Goal: Information Seeking & Learning: Learn about a topic

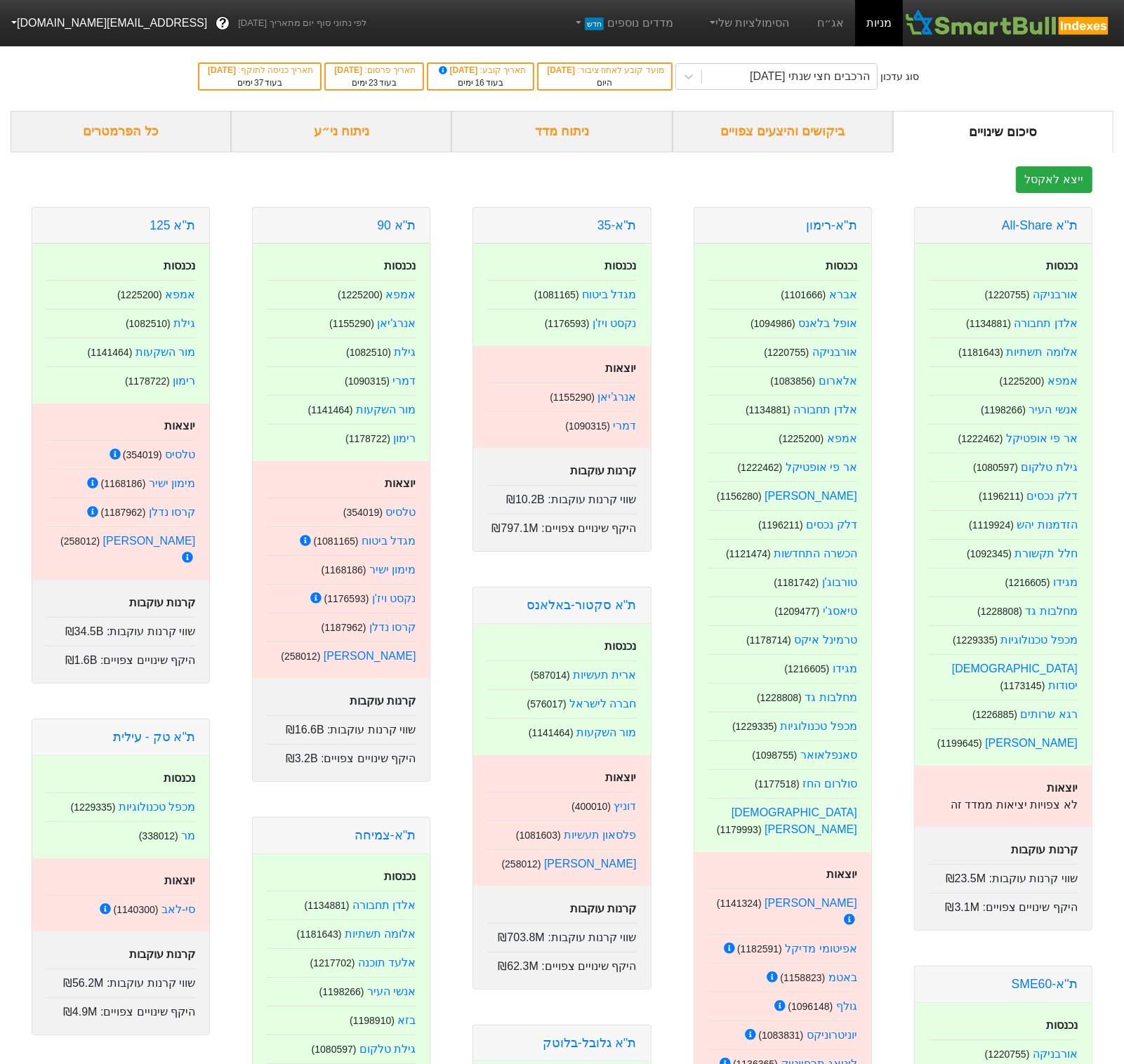
click at [104, 130] on div "כל הפרמטרים" at bounding box center [120, 131] width 220 height 41
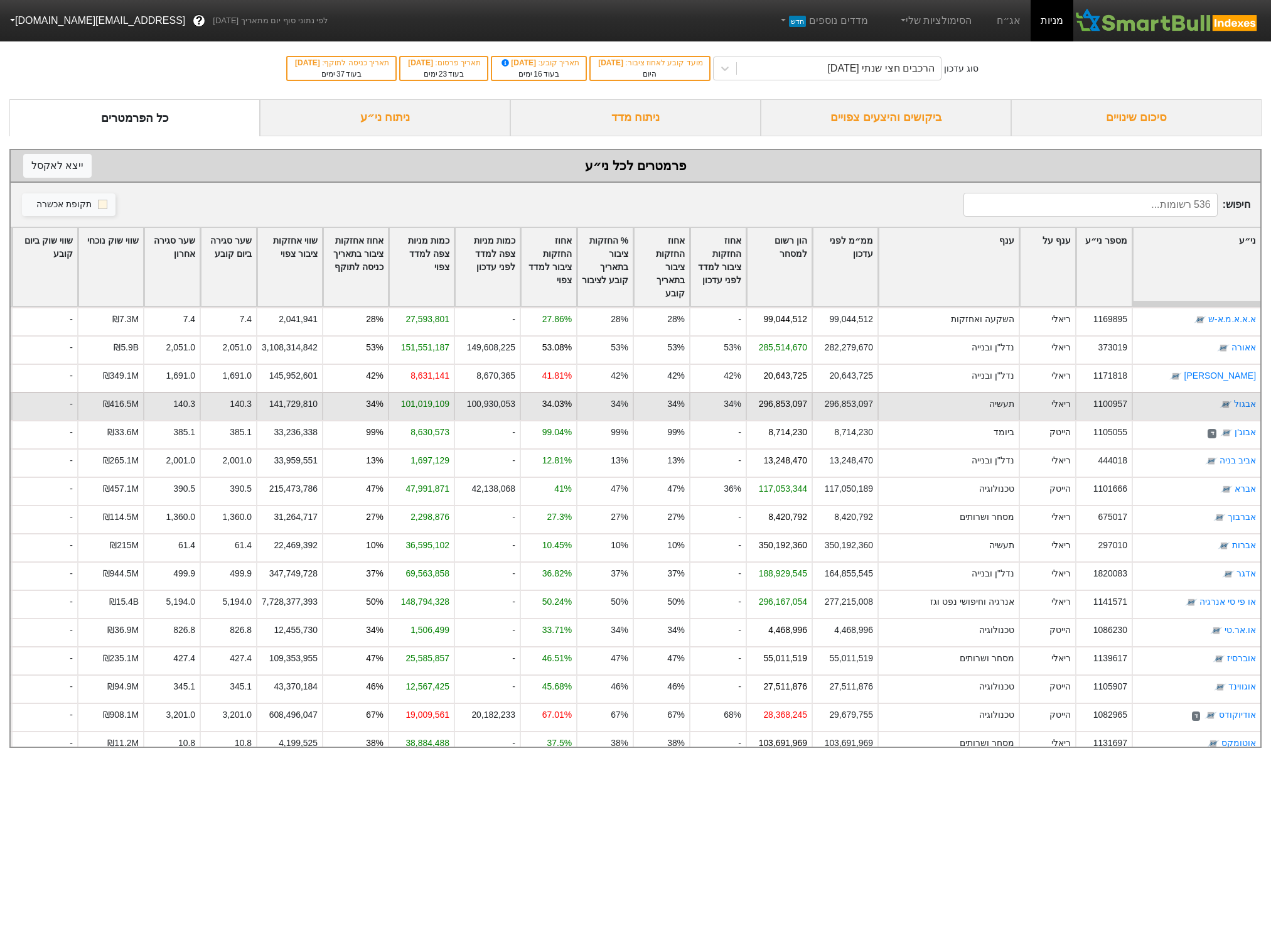
click at [287, 413] on div "141,729,810" at bounding box center [288, 406] width 66 height 29
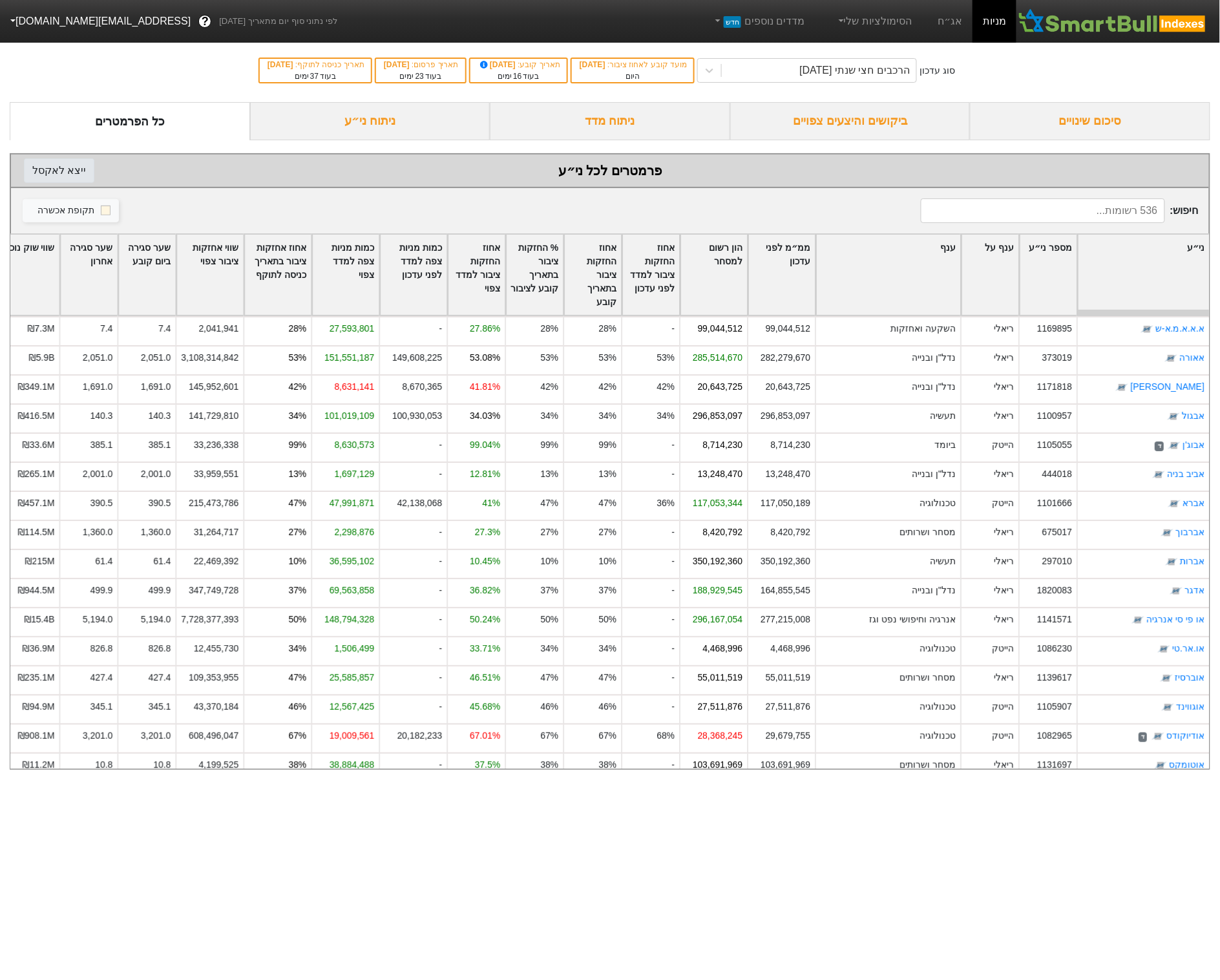
click at [60, 174] on button "ייצא ל אקסל" at bounding box center [59, 170] width 71 height 25
click at [446, 783] on html "מניות אג״ח הסימולציות שלי מדדים נוספים חדש לפי נתוני סוף יום מתאריך [DATE] ? [E…" at bounding box center [610, 391] width 1220 height 783
click at [810, 127] on div "ביקושים והיצעים צפויים" at bounding box center [850, 121] width 240 height 38
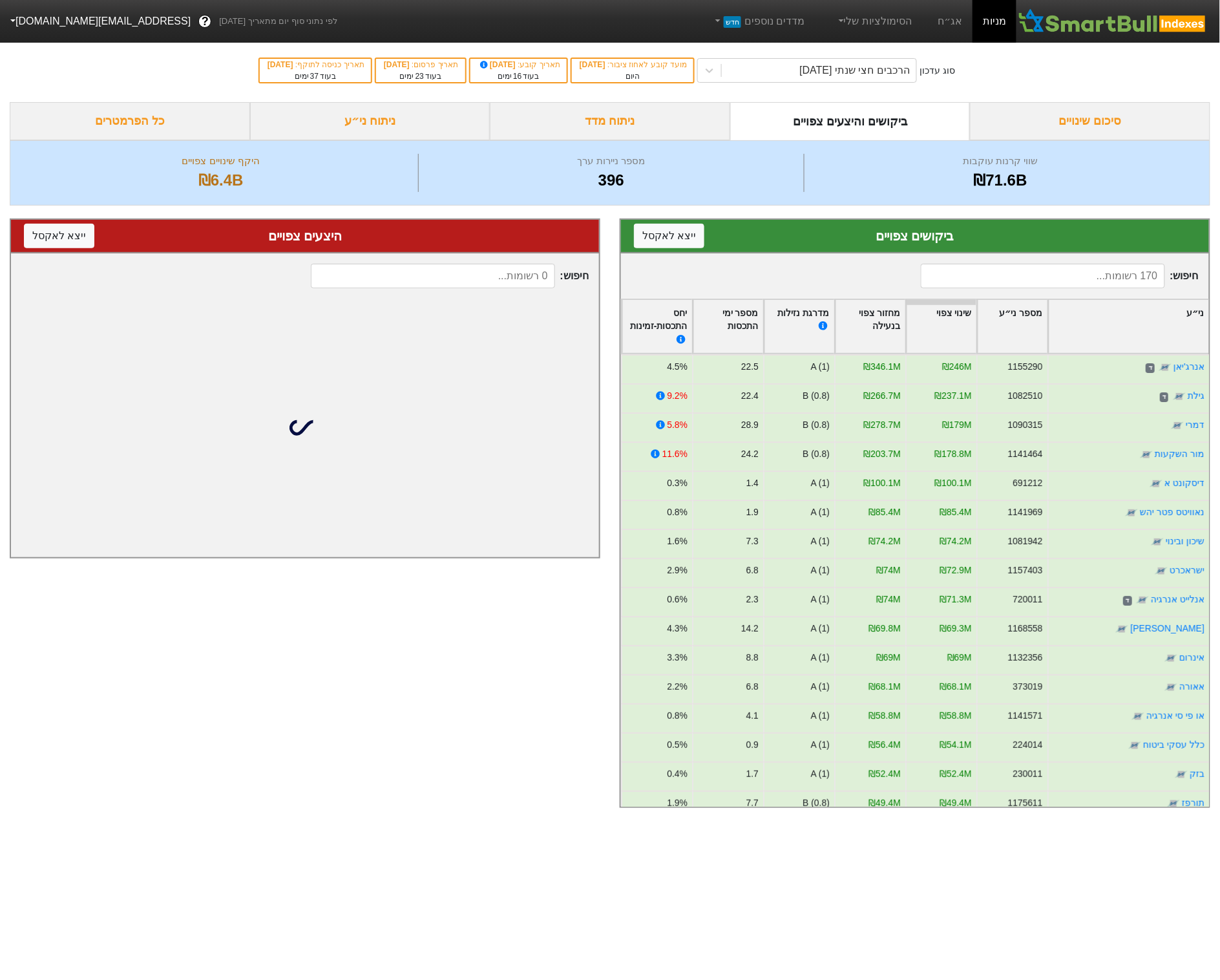
click at [655, 111] on div "ניתוח מדד" at bounding box center [610, 121] width 240 height 38
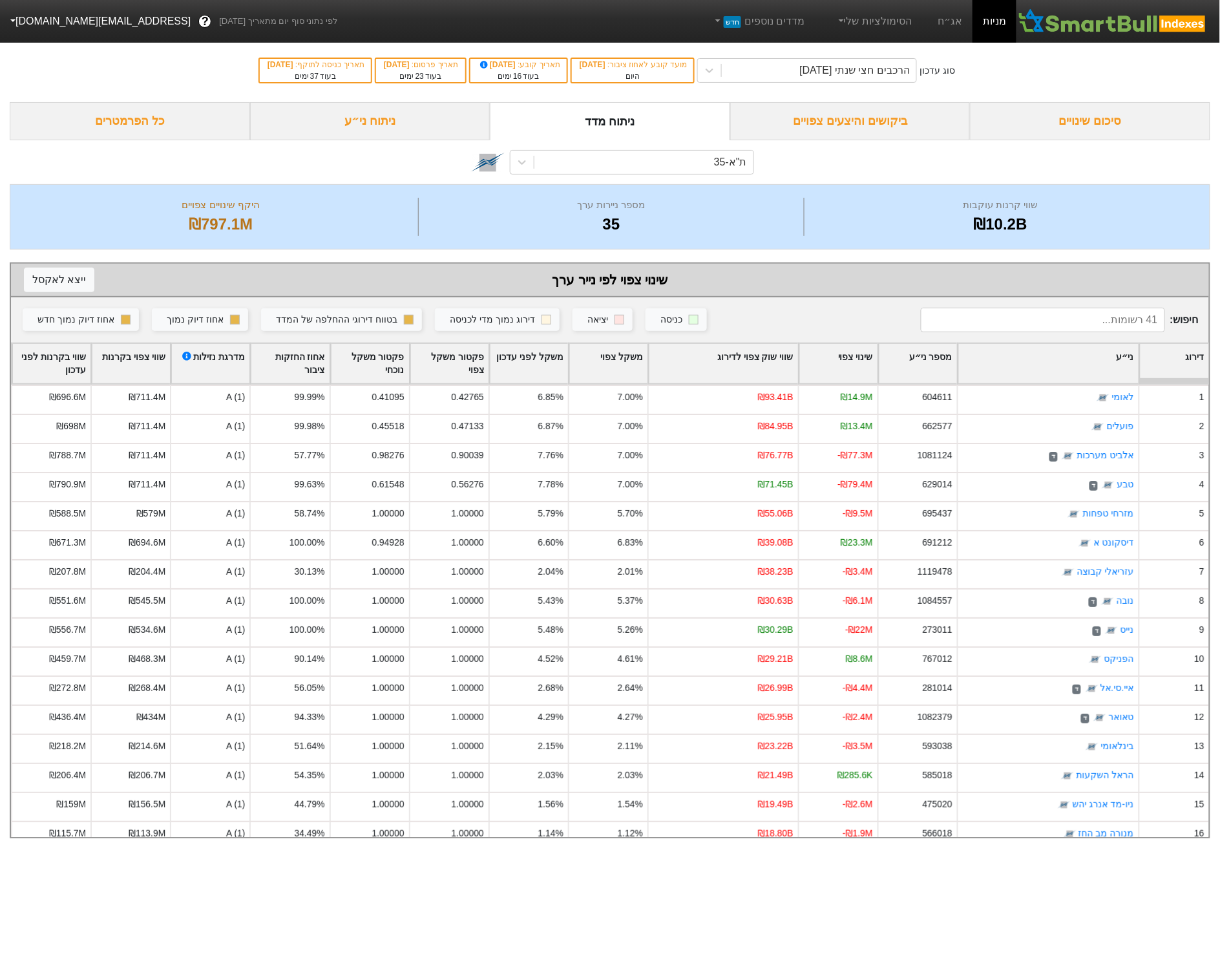
click at [406, 122] on div "ניתוח ני״ע" at bounding box center [370, 121] width 240 height 38
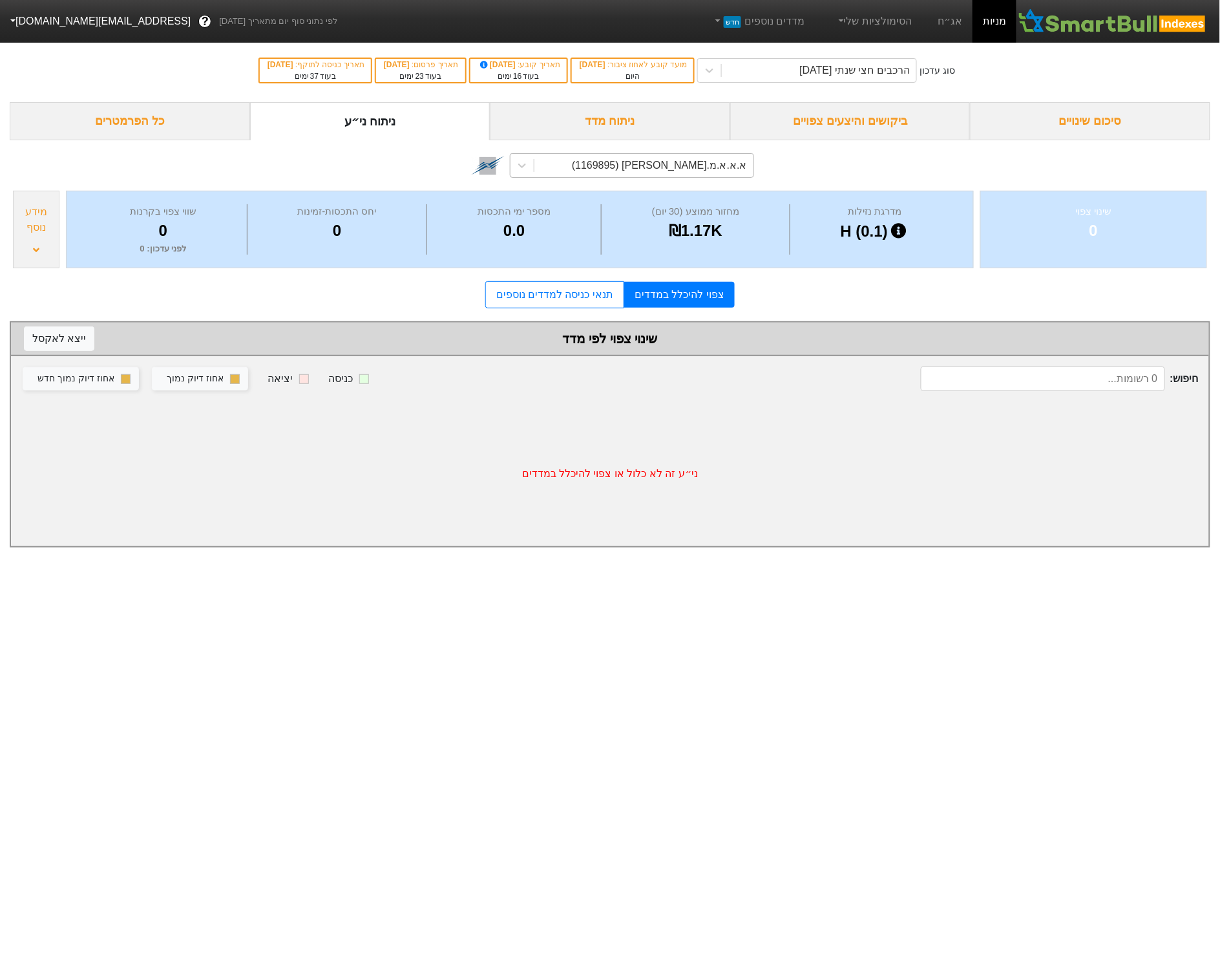
click at [680, 173] on div "א.א.א.מ.[PERSON_NAME] (1169895)" at bounding box center [659, 165] width 175 height 15
click at [602, 159] on div "א.א.א.מ.[PERSON_NAME] (1169895)" at bounding box center [643, 165] width 219 height 23
click at [601, 159] on div "א.א.א.מ.[PERSON_NAME] (1169895)" at bounding box center [643, 165] width 219 height 23
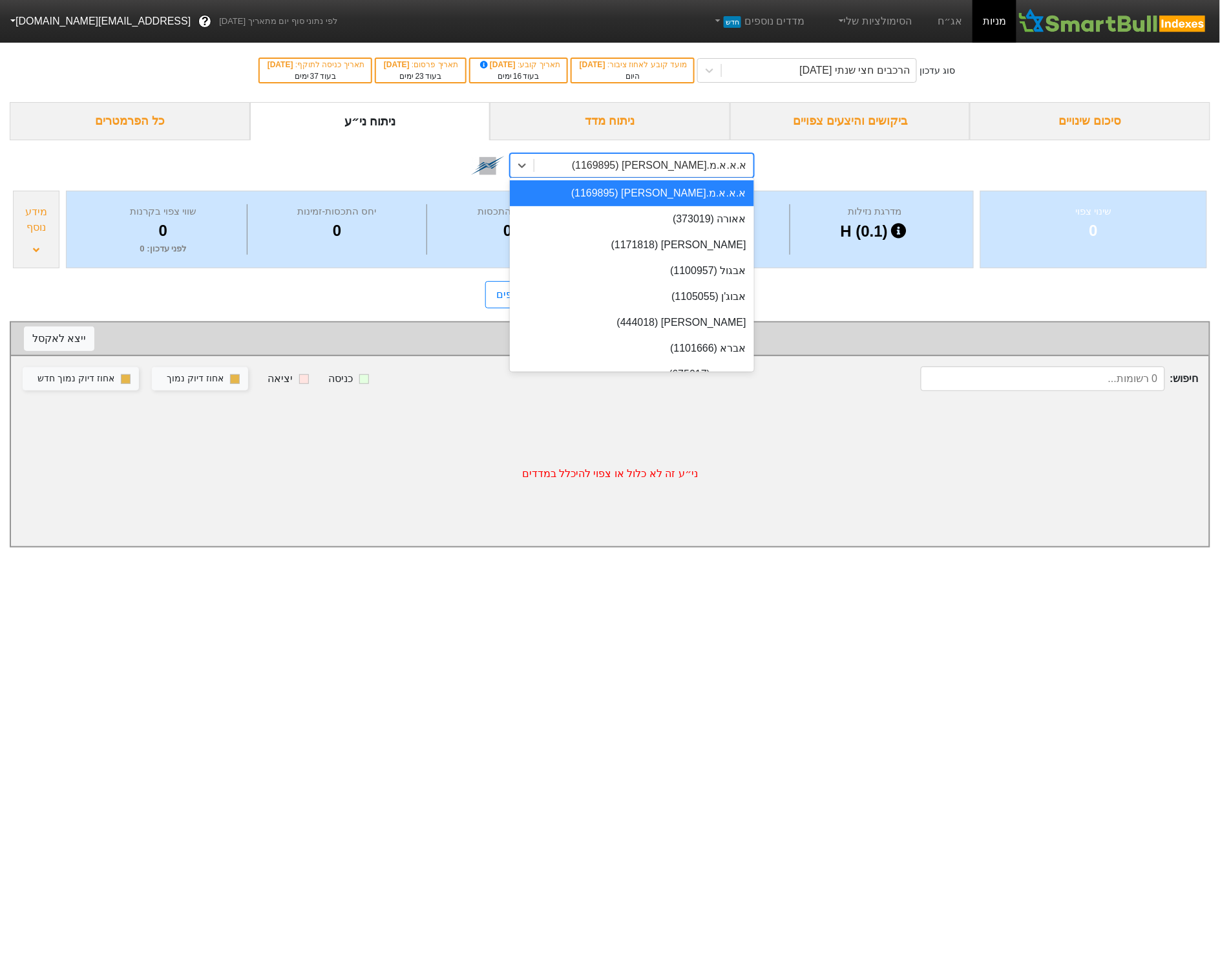
click at [202, 108] on div "כל הפרמטרים" at bounding box center [130, 121] width 240 height 38
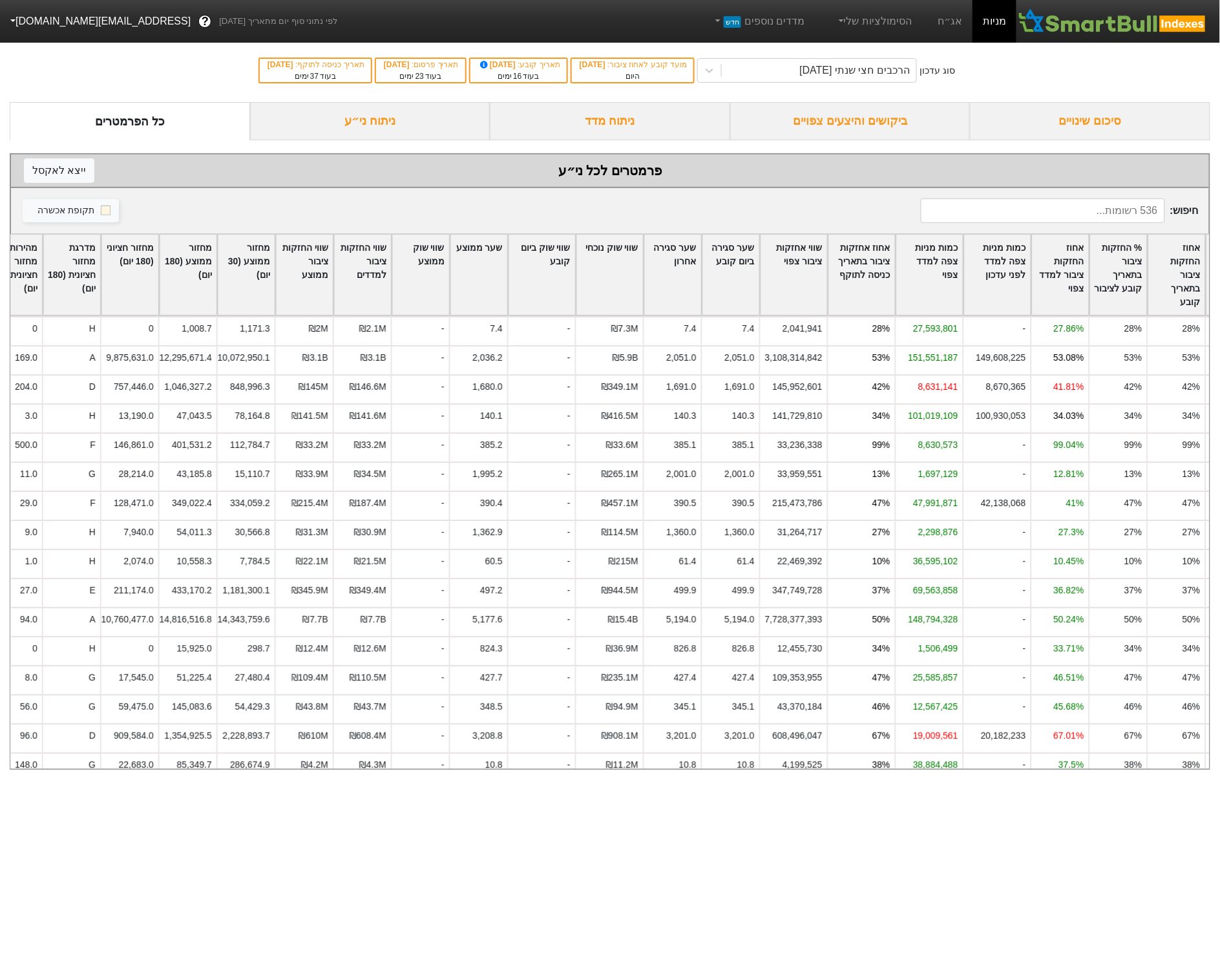
scroll to position [0, -596]
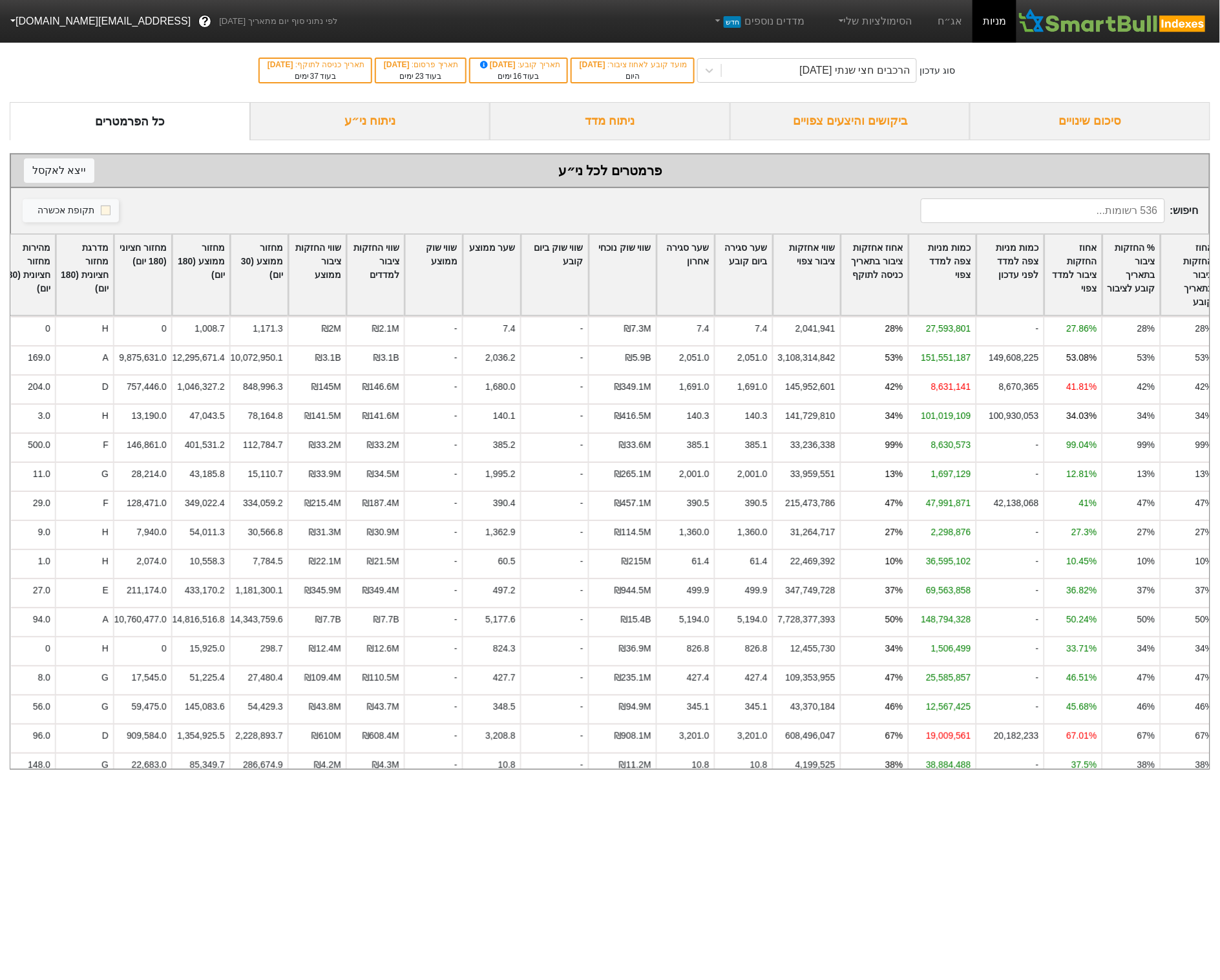
click at [375, 112] on div "ניתוח ני״ע" at bounding box center [370, 121] width 240 height 38
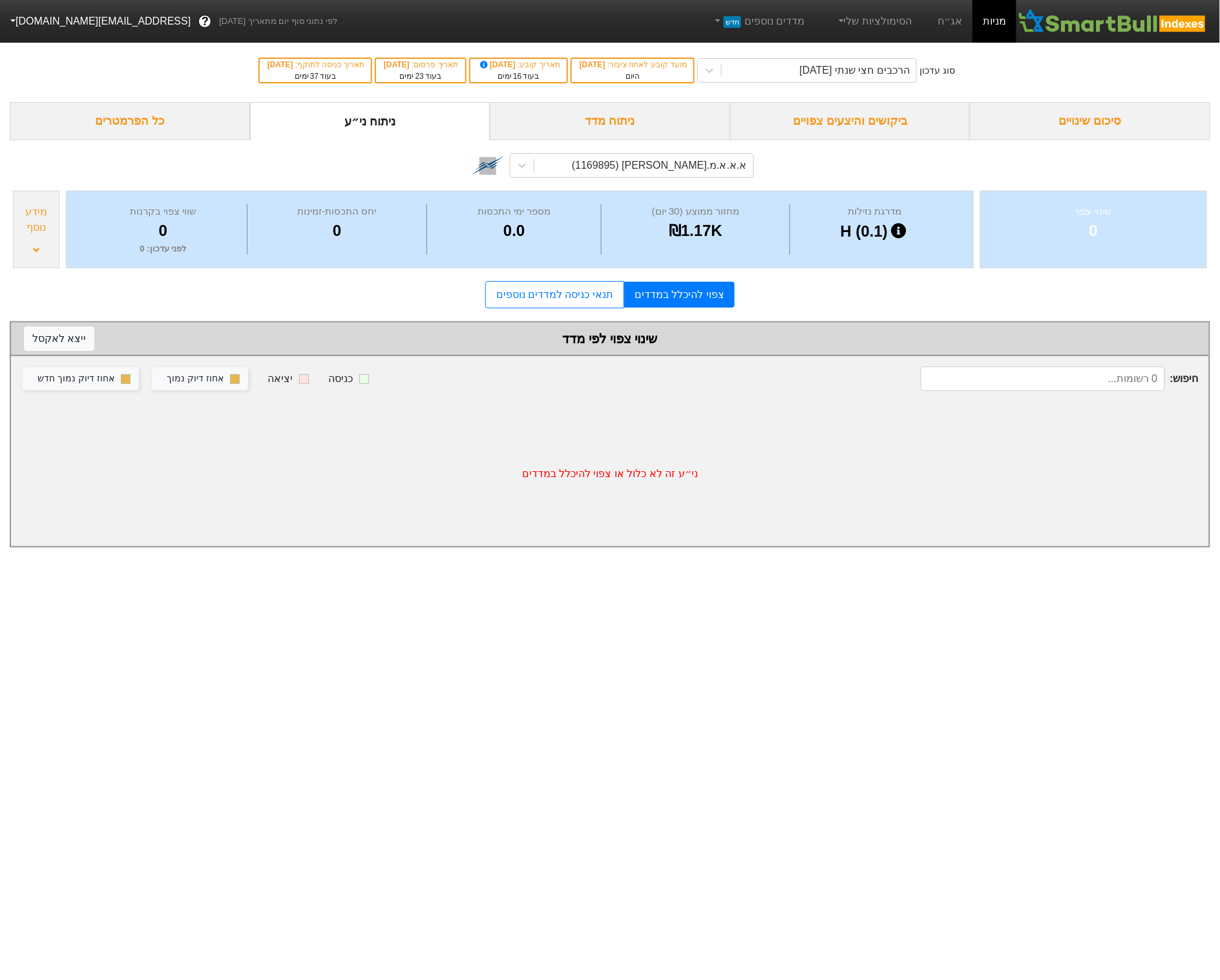
click at [745, 191] on div "מדרגת נזילות H (0.1) מחזור ממוצע (30 יום) ₪1.17K מספר ימי התכסות 0.0 יחס התכסות…" at bounding box center [519, 229] width 907 height 77
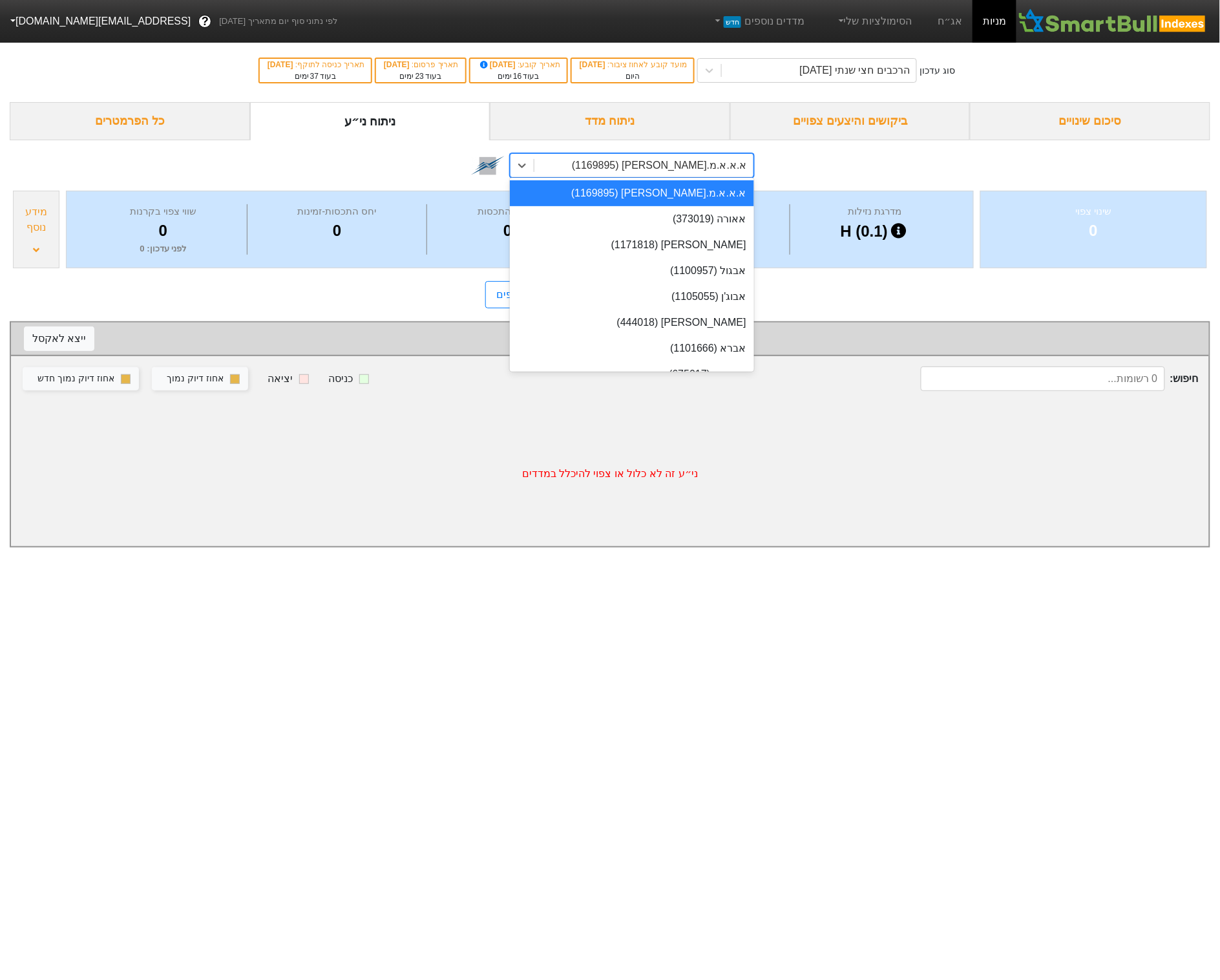
click at [744, 177] on div "option א.א.א.מ.[PERSON_NAME] (1169895) focused, 1 of 536. 536 results available…" at bounding box center [631, 165] width 244 height 25
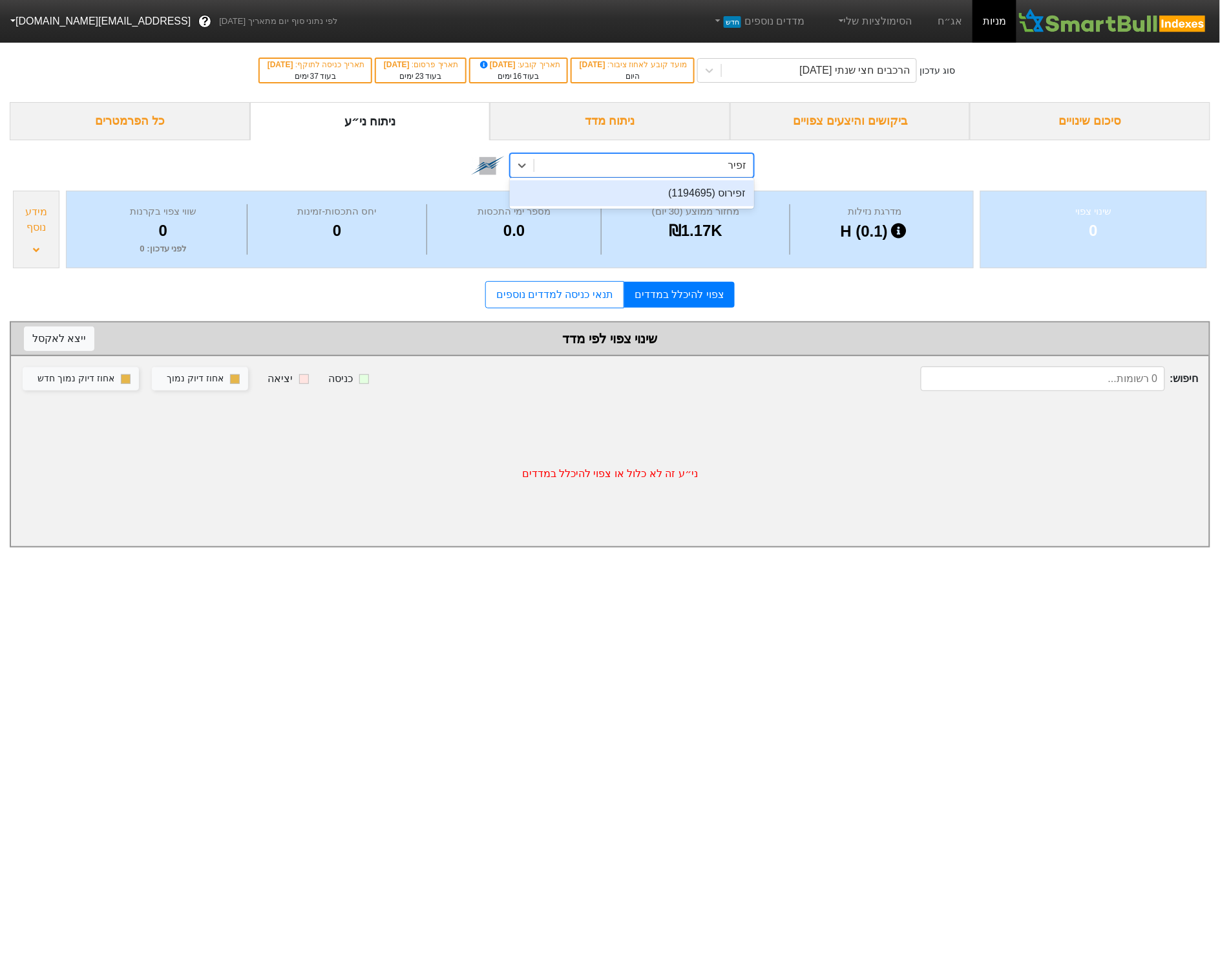
type input "זפירו"
click at [724, 195] on div "זפירוס (1194695)" at bounding box center [631, 193] width 244 height 25
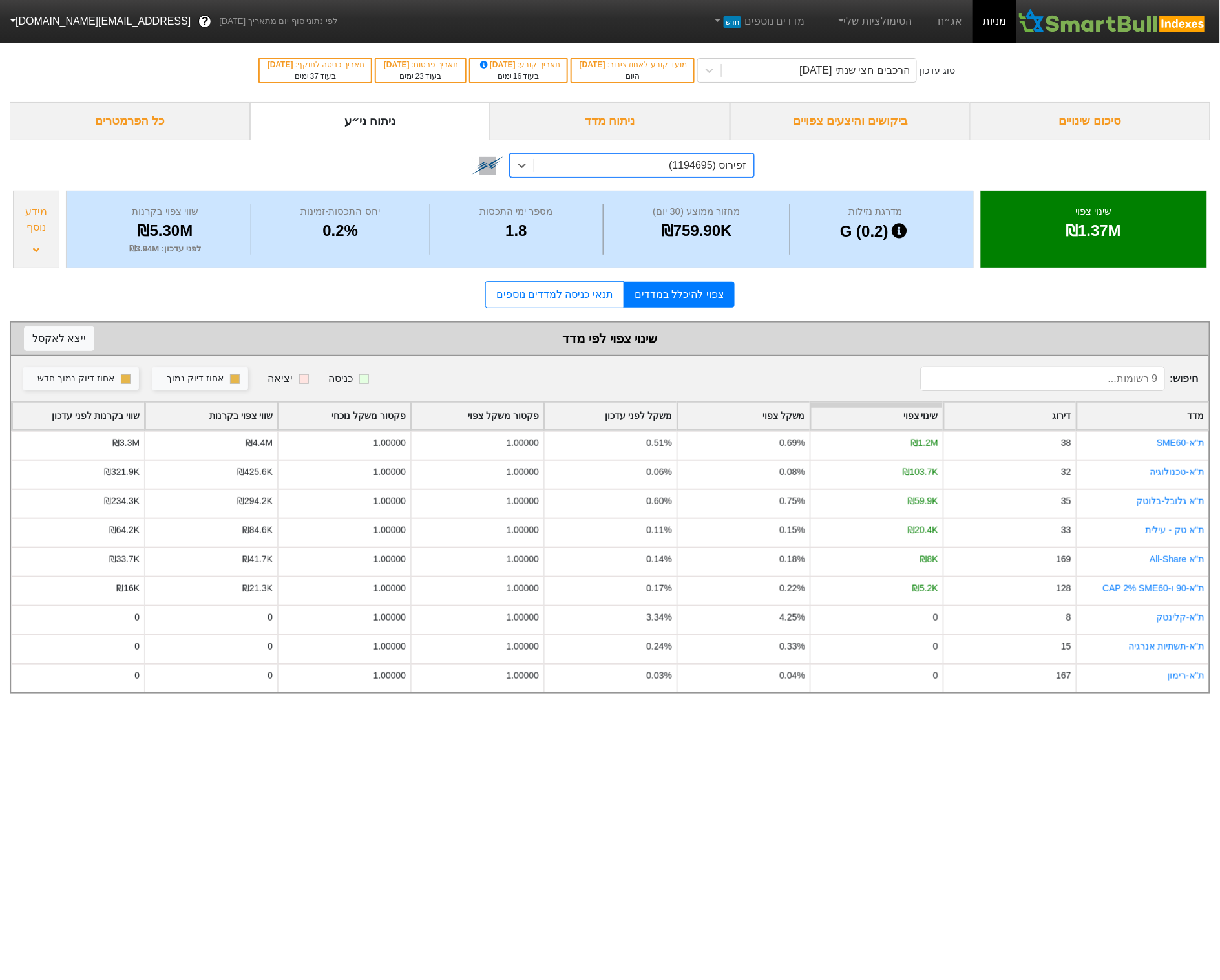
click at [26, 212] on div "מידע נוסף" at bounding box center [36, 220] width 39 height 31
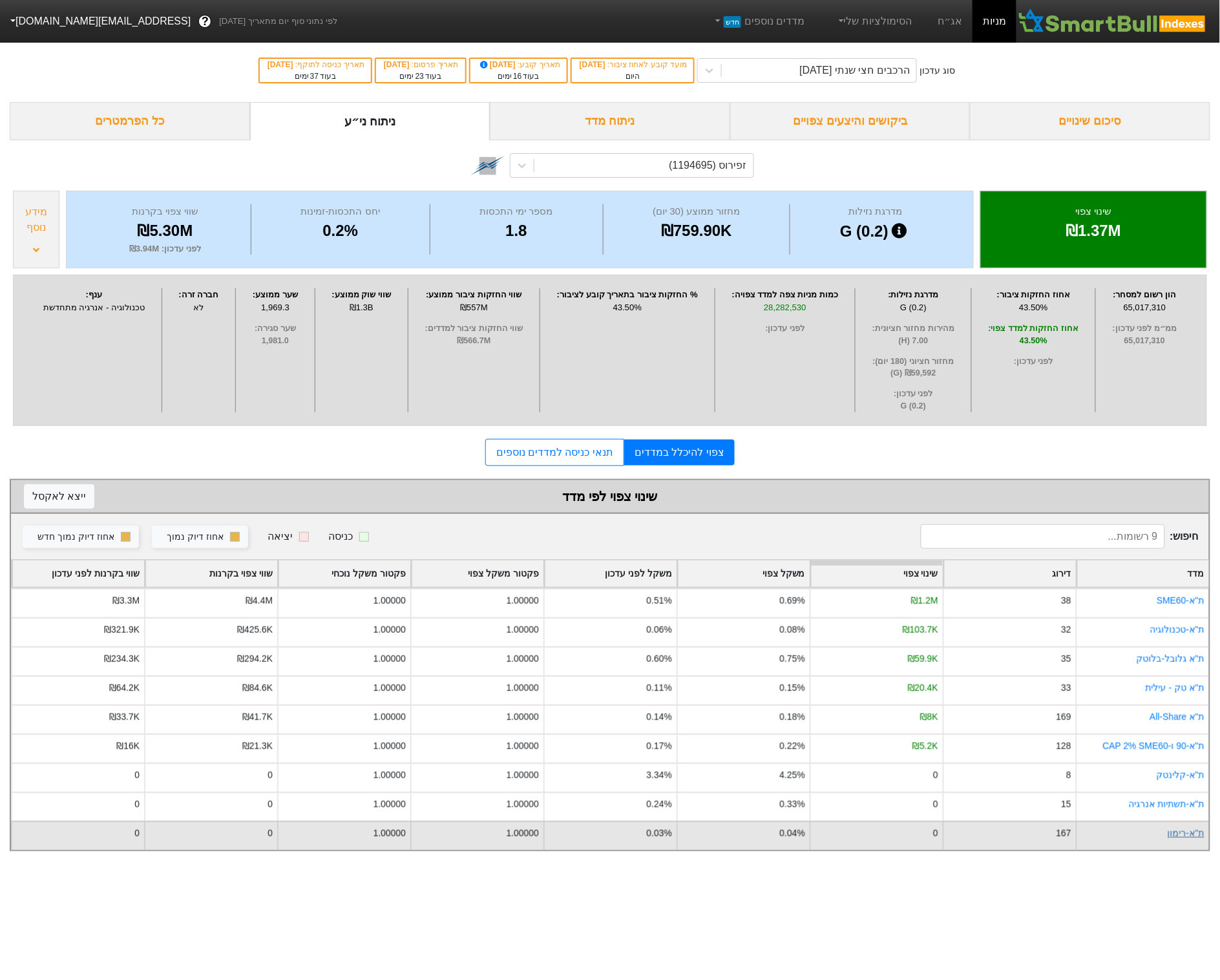
click at [1034, 838] on link "ת''א-רימון" at bounding box center [1186, 833] width 37 height 10
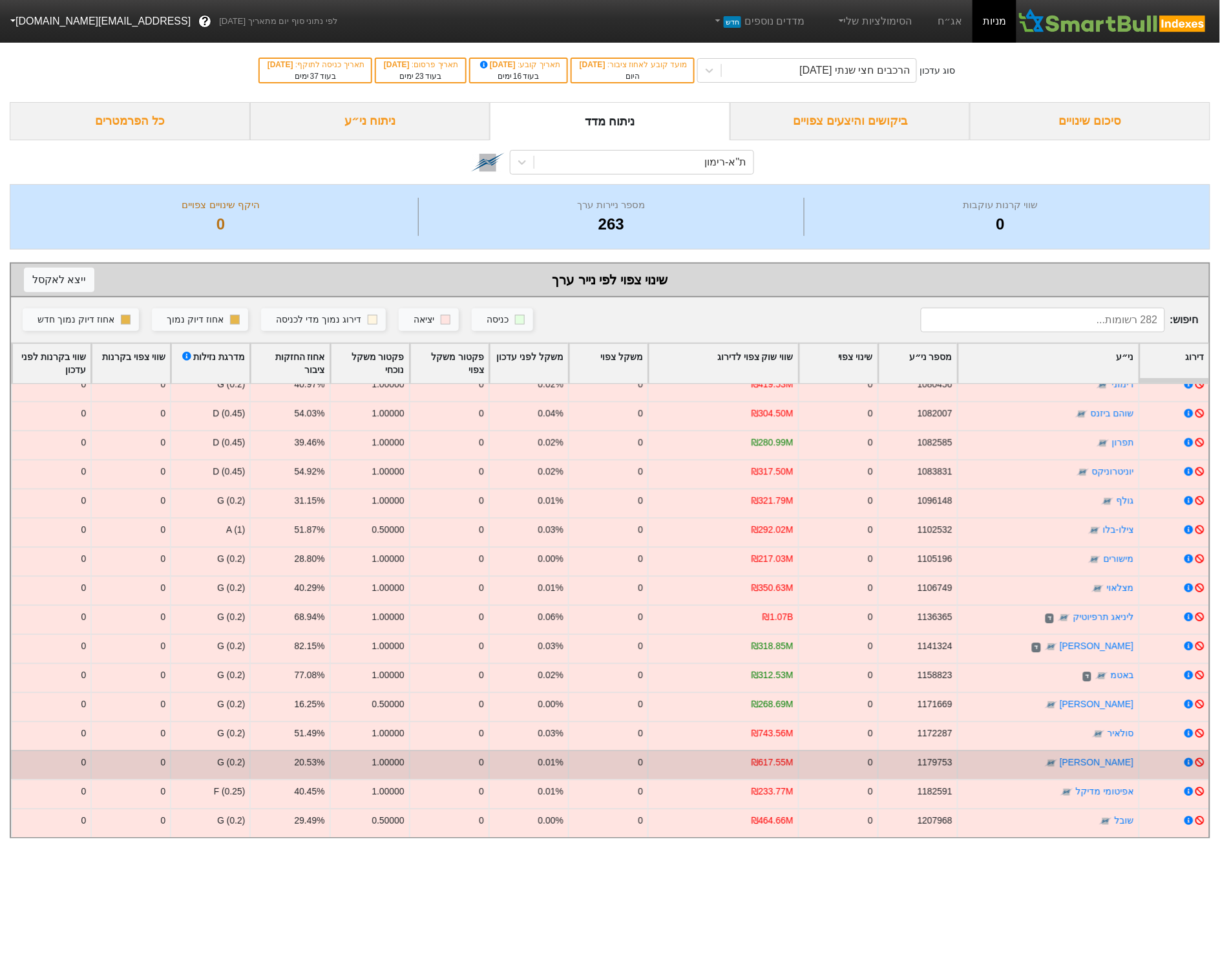
scroll to position [7737, 0]
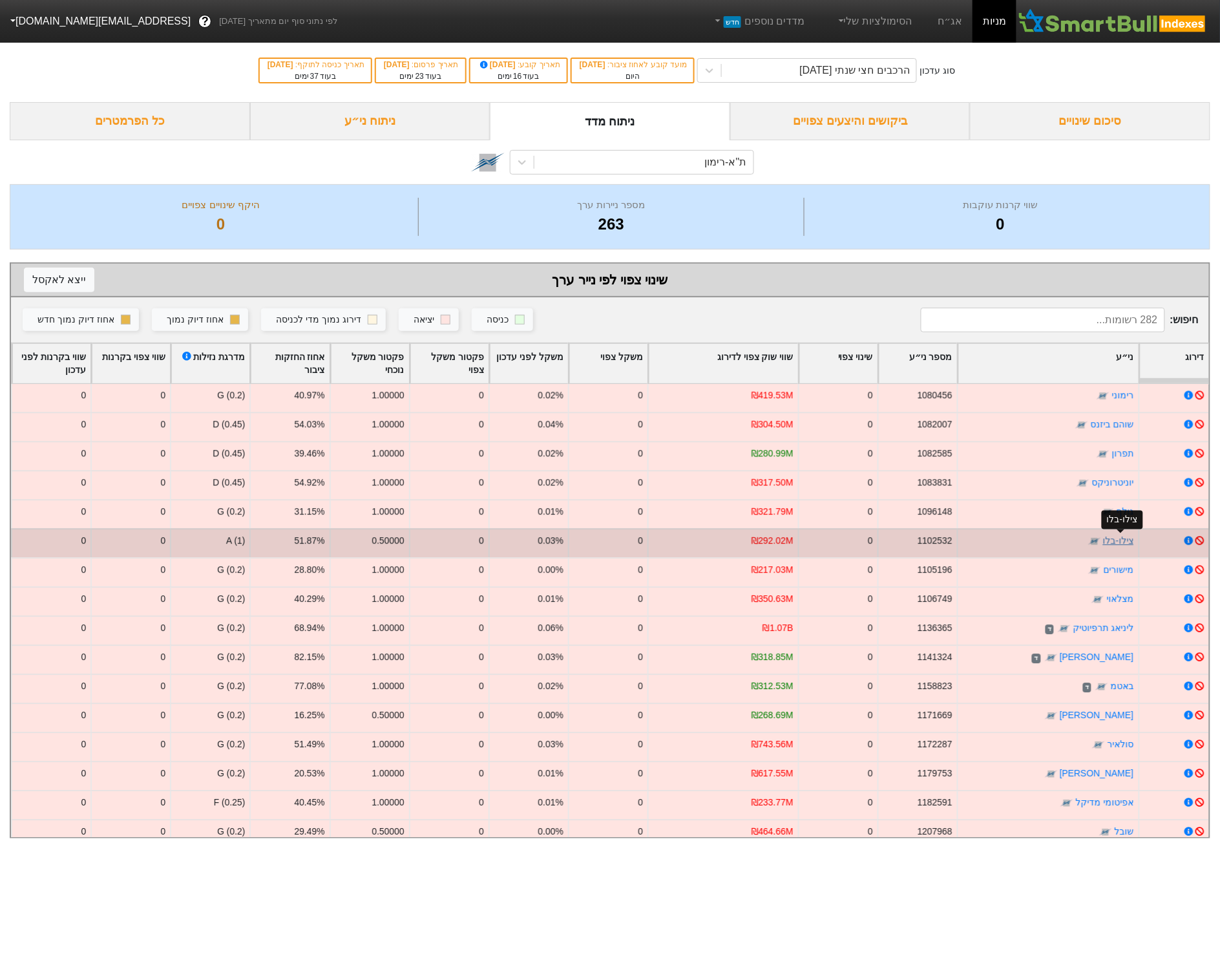
click at [1034, 539] on link "צילו-בלו" at bounding box center [1118, 541] width 31 height 10
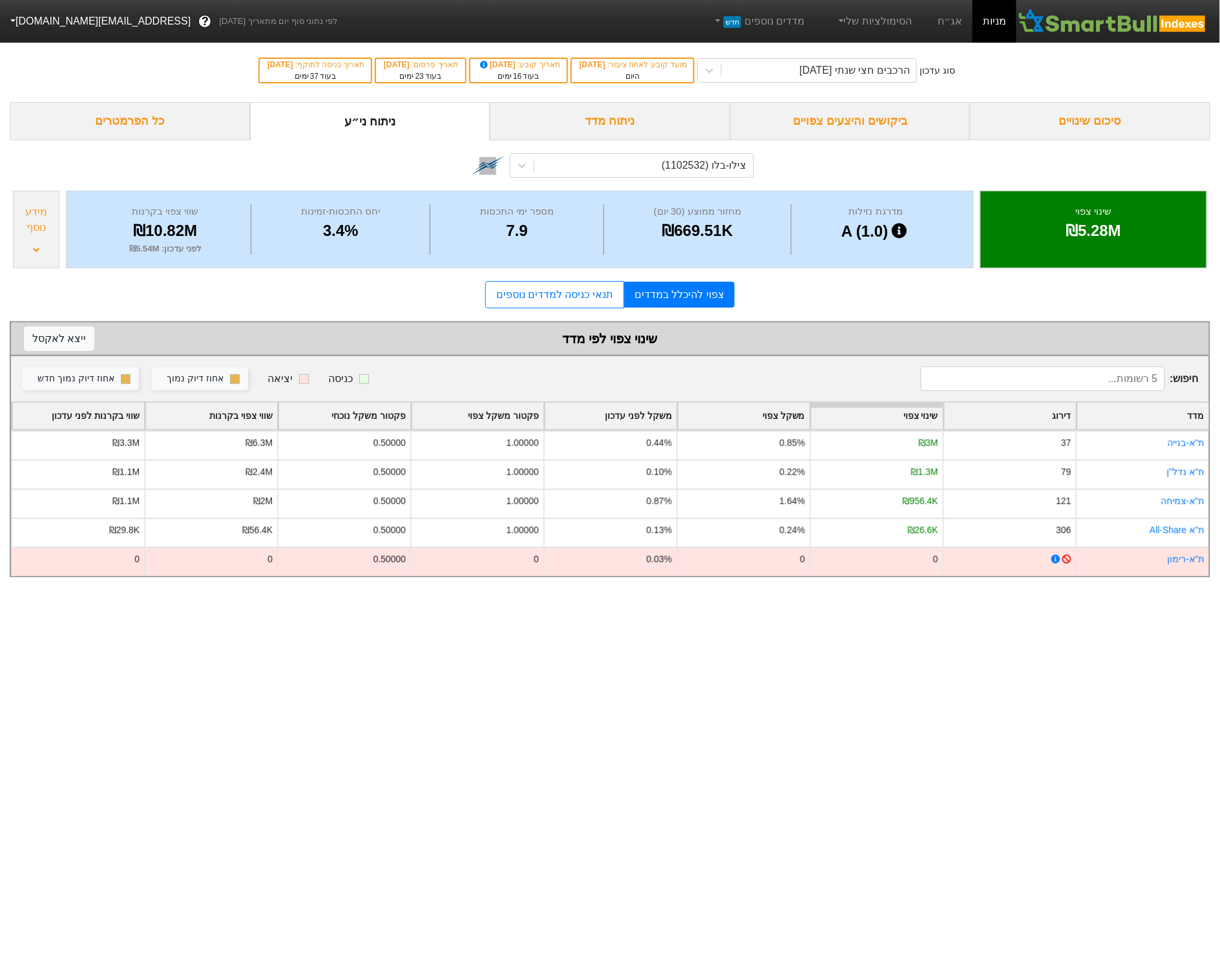
click at [25, 231] on div "מידע נוסף" at bounding box center [36, 220] width 39 height 31
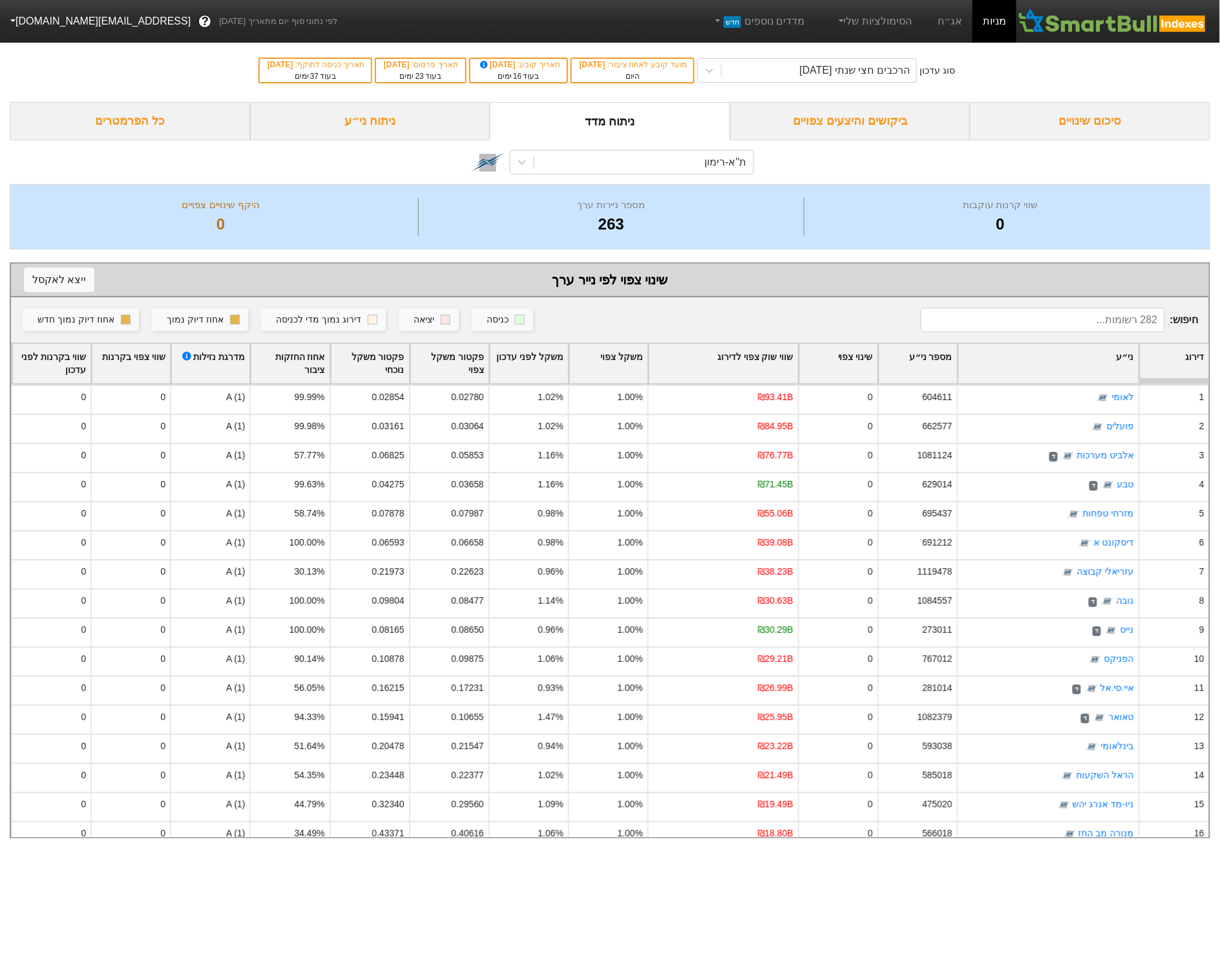
click at [353, 359] on div "פקטור משקל נוכחי" at bounding box center [370, 364] width 78 height 40
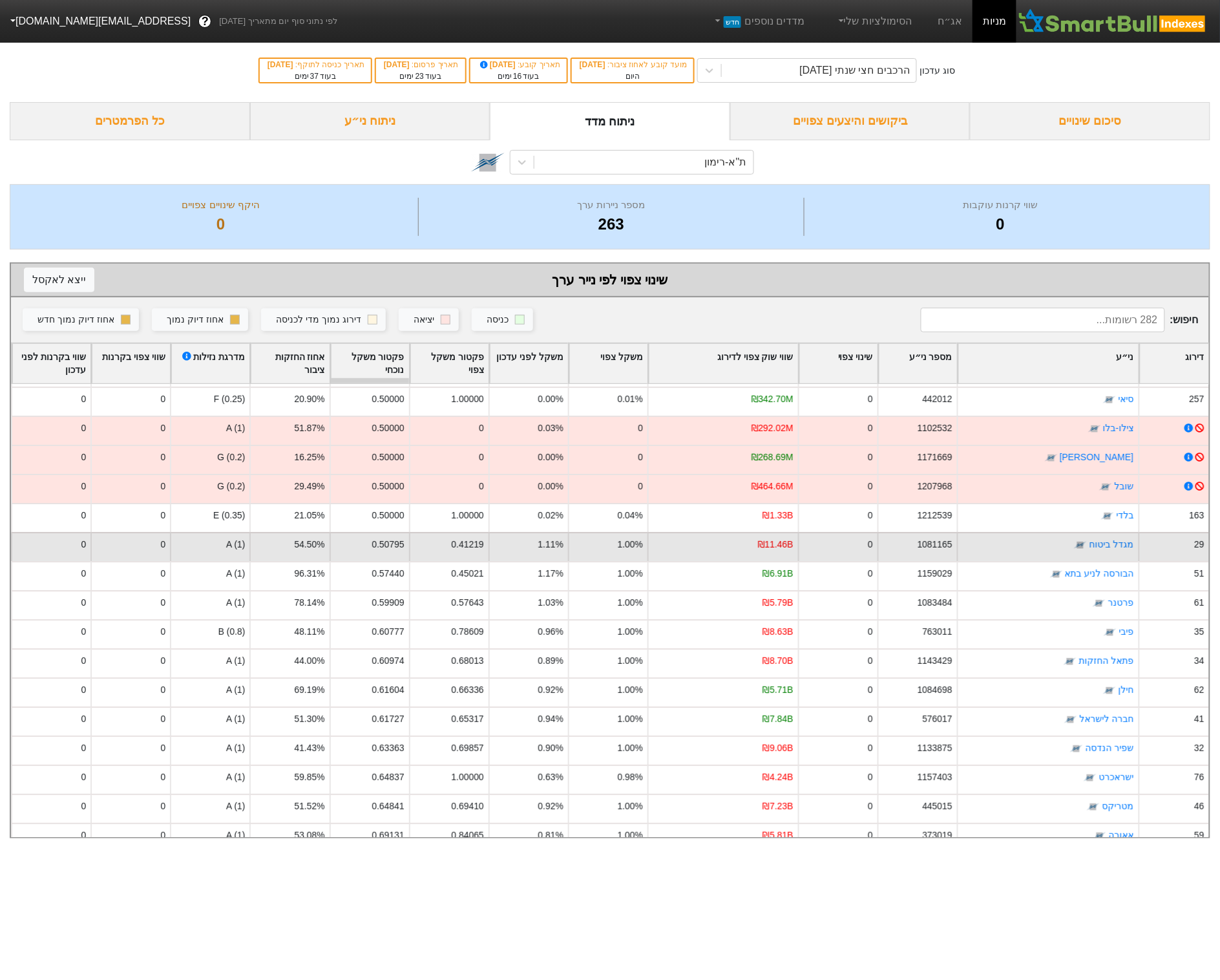
scroll to position [1618, 0]
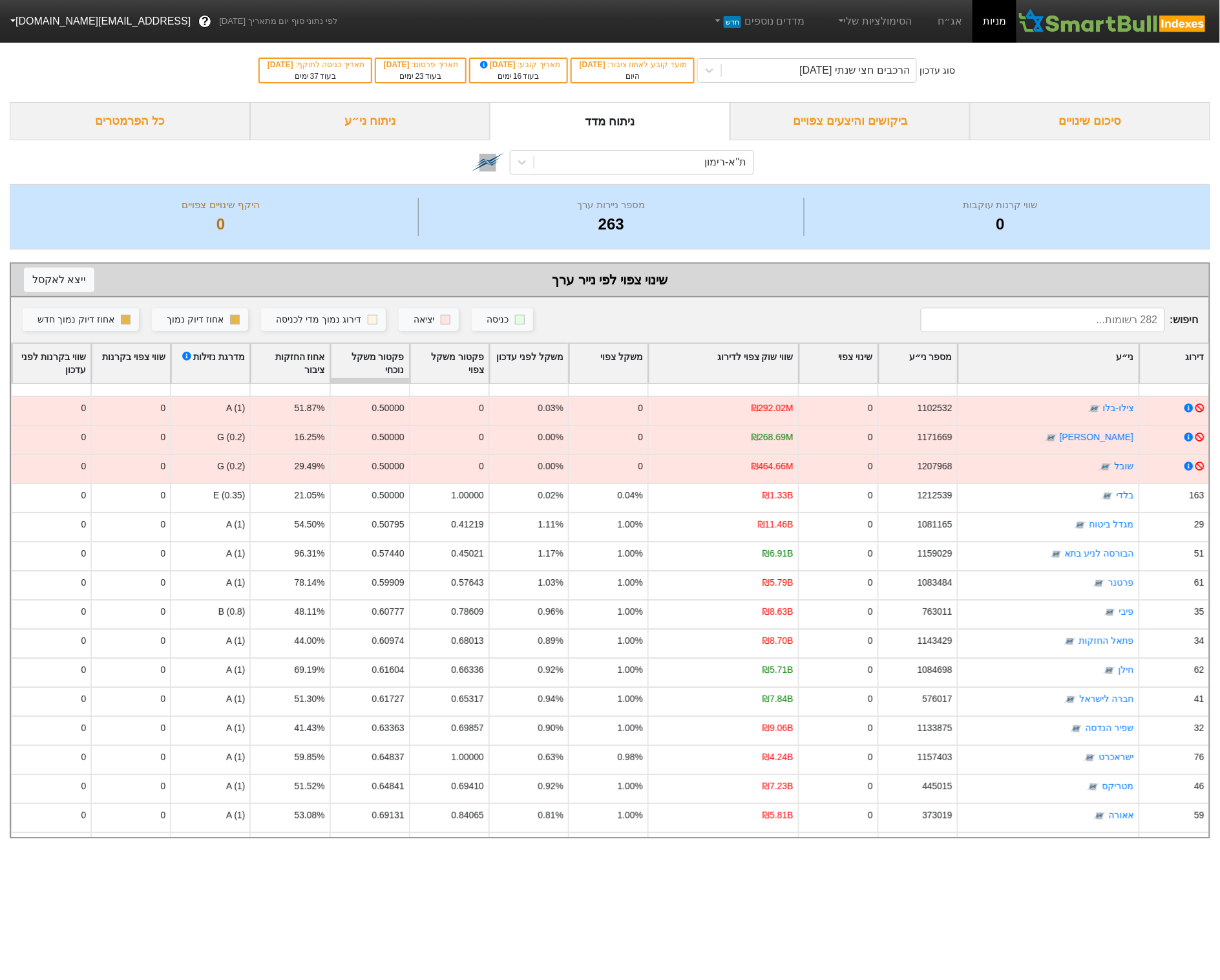
click at [443, 360] on div "פקטור משקל צפוי" at bounding box center [449, 364] width 78 height 40
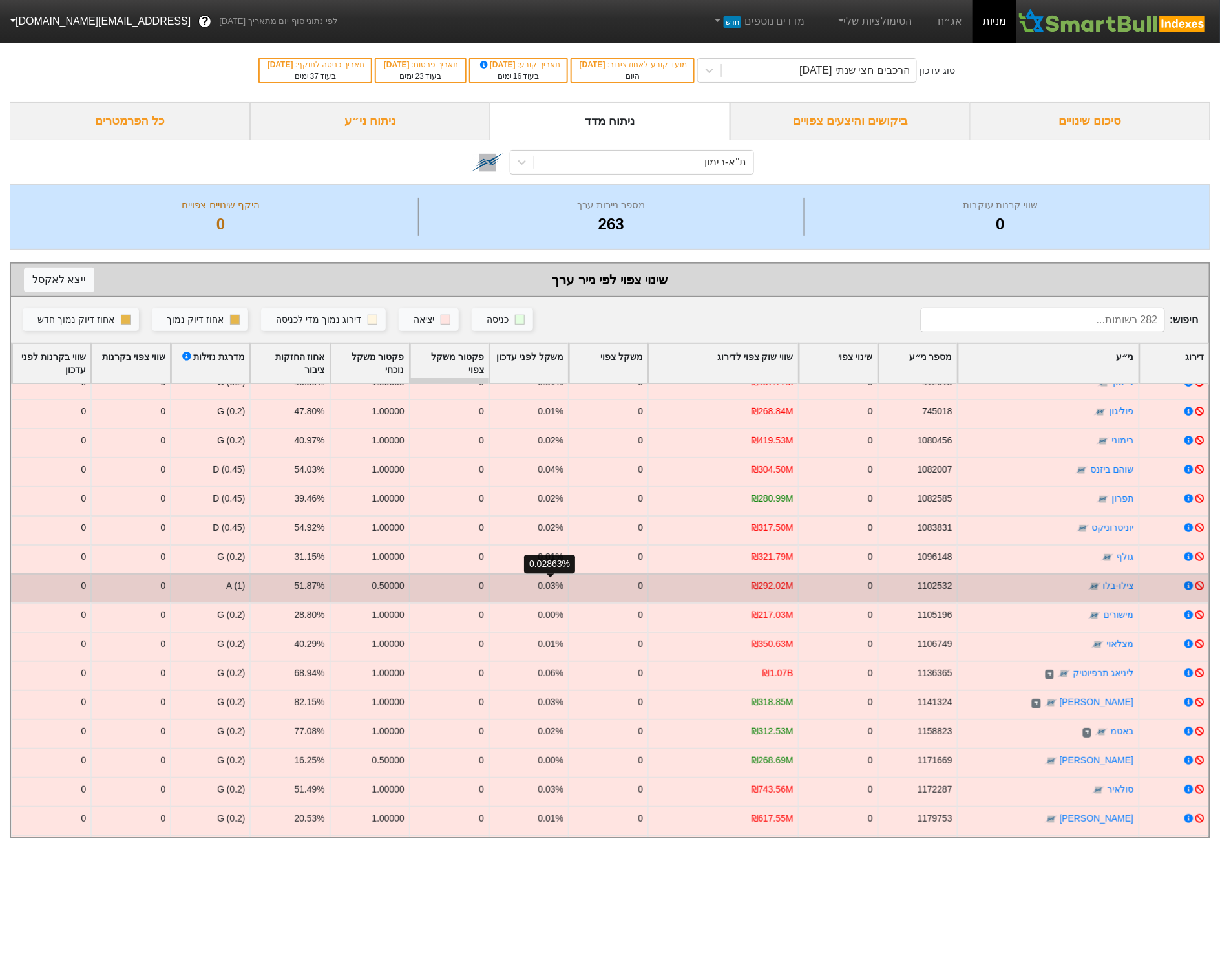
scroll to position [0, 0]
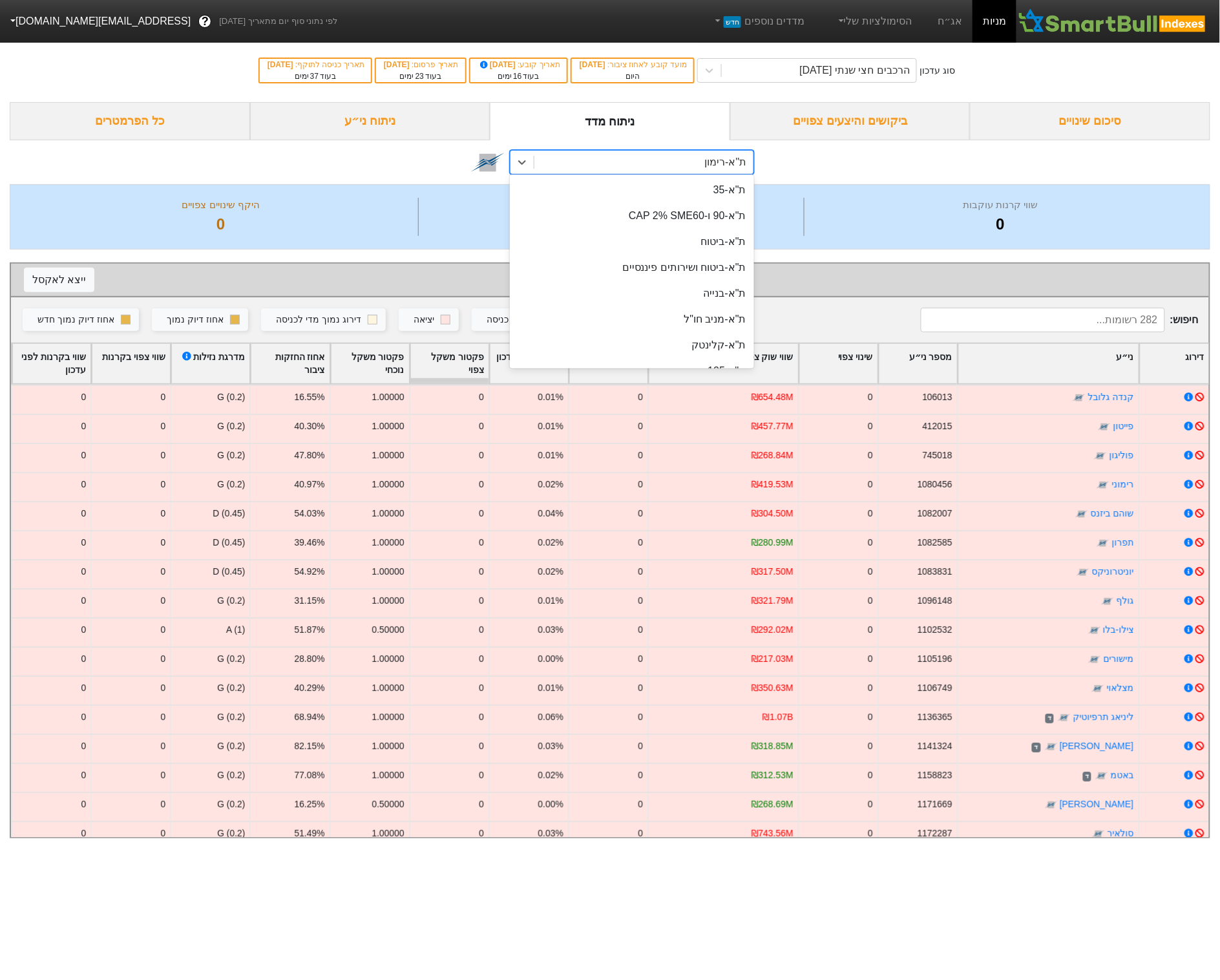
click at [690, 161] on div "ת''א-רימון" at bounding box center [643, 161] width 219 height 23
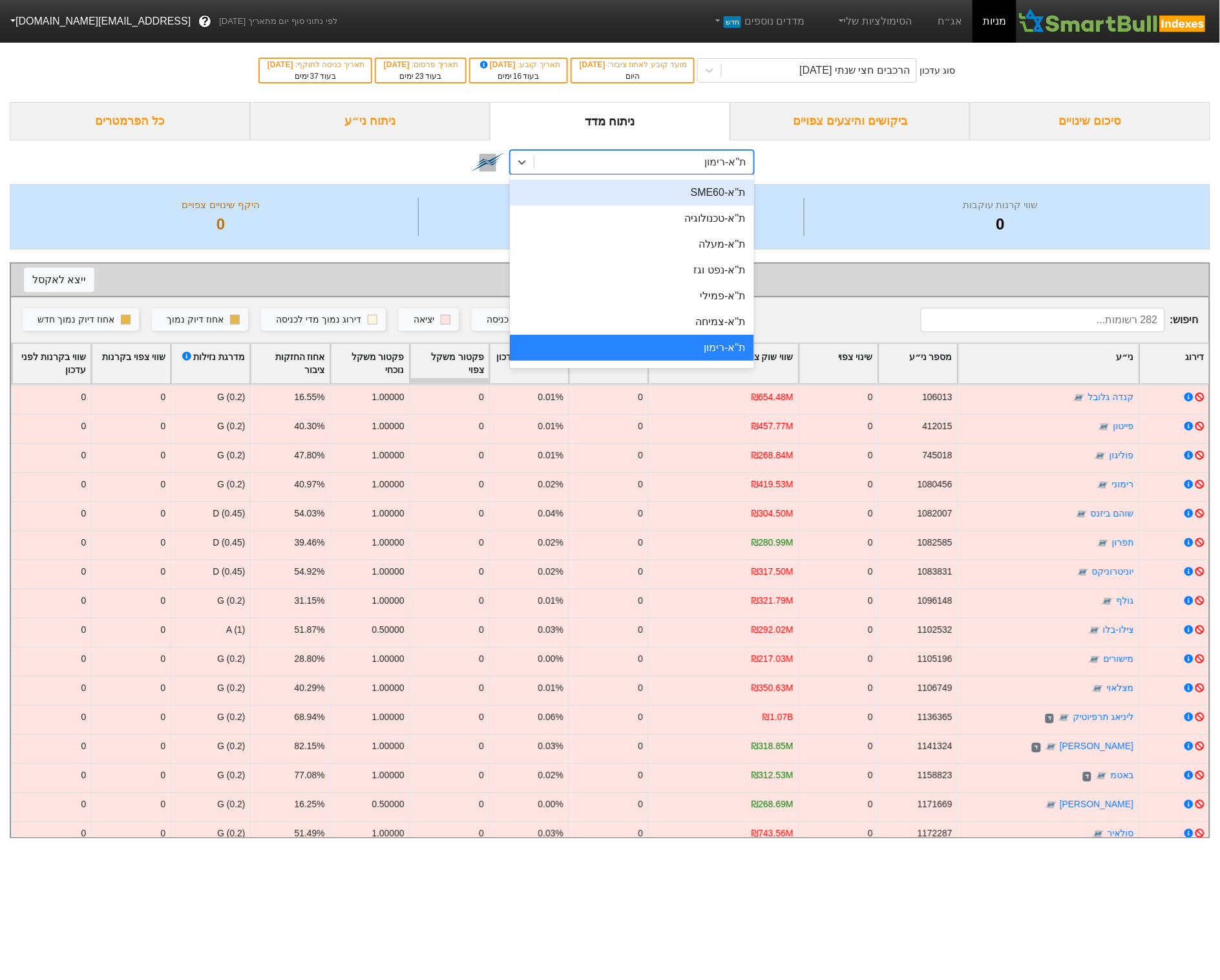
click at [680, 191] on div "ת''א-SME60" at bounding box center [631, 192] width 244 height 25
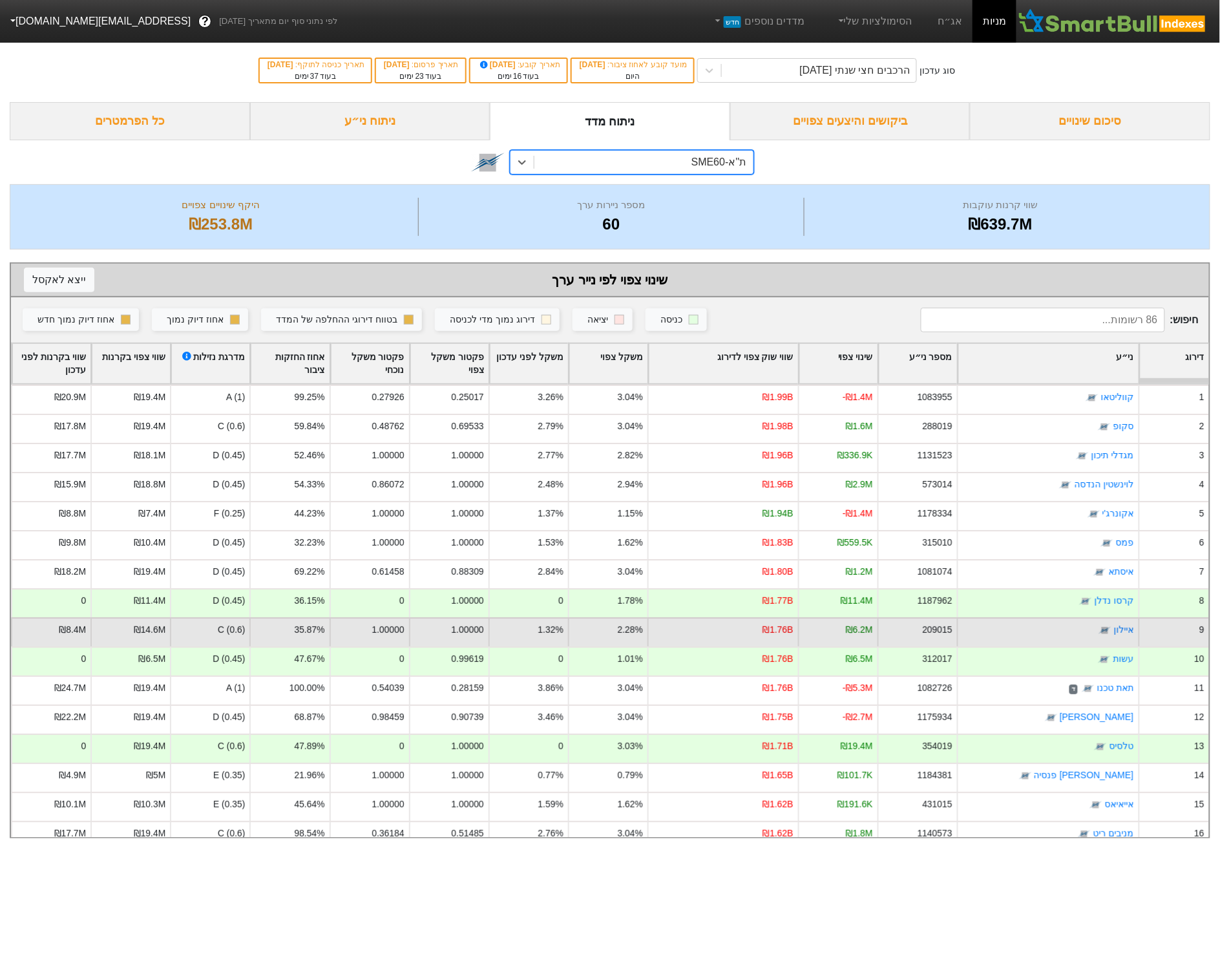
scroll to position [2048, 0]
